Goal: Task Accomplishment & Management: Manage account settings

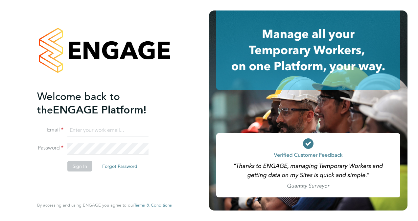
click at [89, 125] on input at bounding box center [107, 131] width 81 height 12
type input "leannestapleton@gmailcom"
click at [94, 158] on li "Password" at bounding box center [101, 152] width 128 height 18
click at [81, 167] on button "Sign In" at bounding box center [79, 166] width 25 height 11
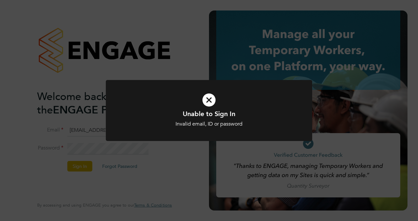
click at [187, 160] on div "Unable to Sign In Invalid email, ID or password Cancel Okay" at bounding box center [209, 110] width 418 height 221
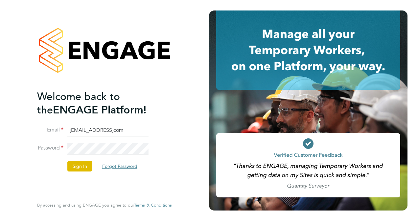
click at [132, 167] on button "Forgot Password" at bounding box center [120, 166] width 46 height 11
click at [82, 132] on input at bounding box center [107, 131] width 81 height 12
type input "Lstapleton1"
click at [81, 165] on button "Sign In" at bounding box center [79, 166] width 25 height 11
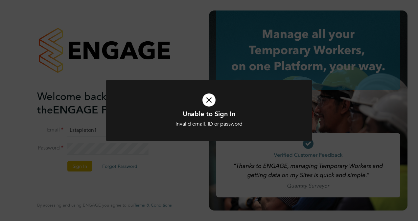
click at [118, 165] on div "Unable to Sign In Invalid email, ID or password Cancel Okay" at bounding box center [209, 110] width 418 height 221
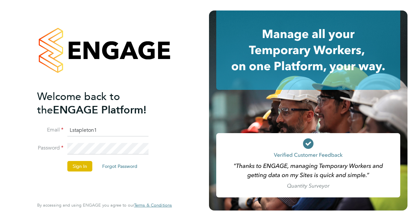
click at [118, 165] on button "Forgot Password" at bounding box center [120, 166] width 46 height 11
